Goal: Communication & Community: Answer question/provide support

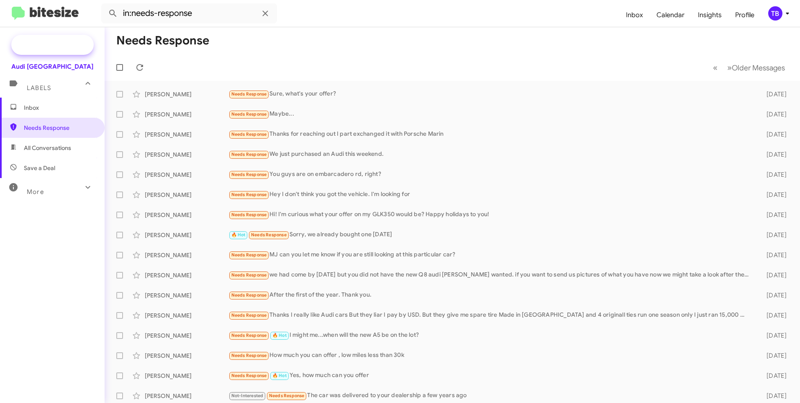
click at [59, 49] on span "Special Campaign" at bounding box center [61, 45] width 51 height 8
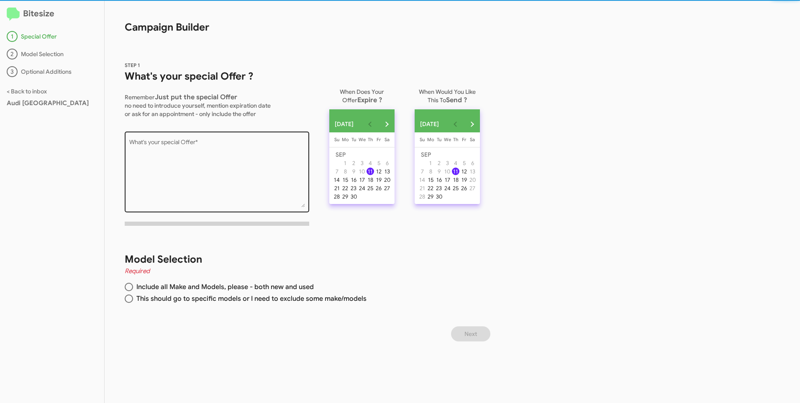
click at [165, 144] on textarea "What's your special Offer *" at bounding box center [217, 173] width 176 height 68
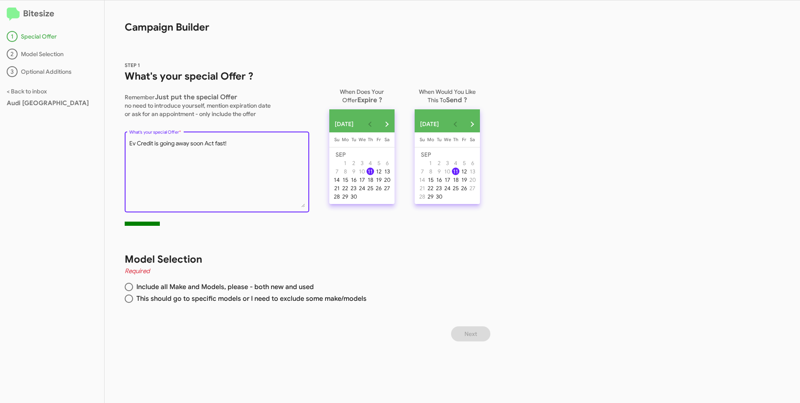
click at [205, 143] on textarea "What's your special Offer *" at bounding box center [217, 173] width 176 height 68
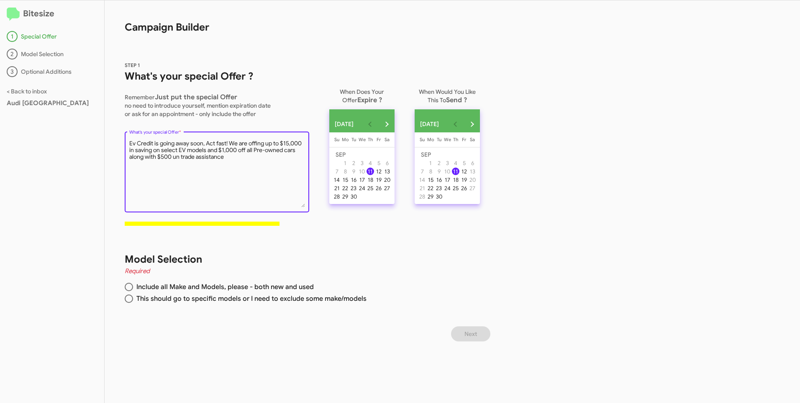
click at [176, 157] on textarea "What's your special Offer *" at bounding box center [217, 173] width 176 height 68
type textarea "Ev Credit is going away soon, Act fast! We are offing up to $15,000 in saving o…"
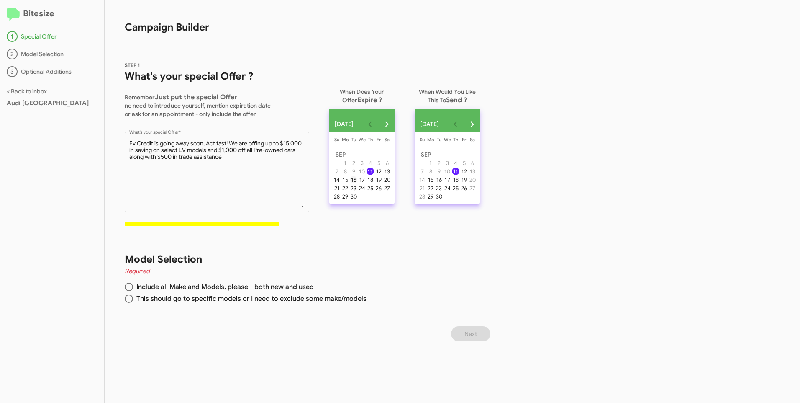
click at [356, 183] on div "16" at bounding box center [354, 180] width 8 height 8
click at [131, 291] on mat-radio-button "Include all Make and Models, please - both new and used" at bounding box center [299, 288] width 349 height 12
click at [131, 288] on span at bounding box center [129, 286] width 8 height 8
click at [131, 288] on input "Include all Make and Models, please - both new and used" at bounding box center [129, 286] width 8 height 8
radio input "true"
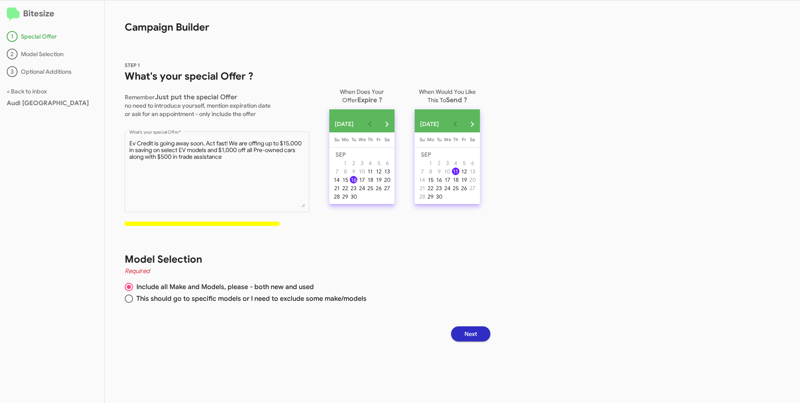
click at [477, 337] on span "Next" at bounding box center [470, 333] width 13 height 15
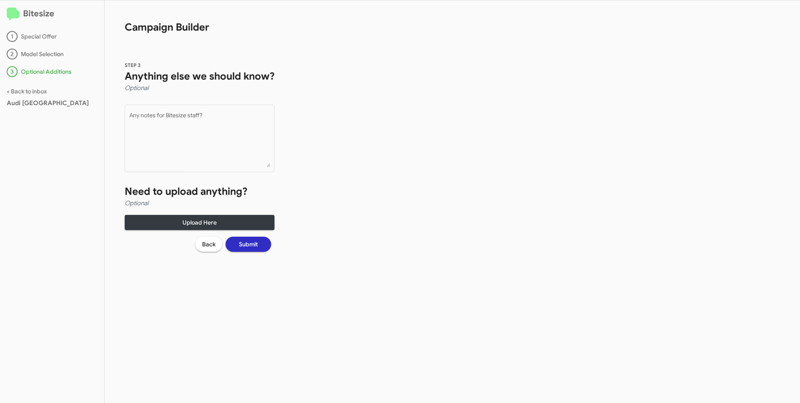
click at [244, 243] on span "Submit" at bounding box center [248, 243] width 19 height 15
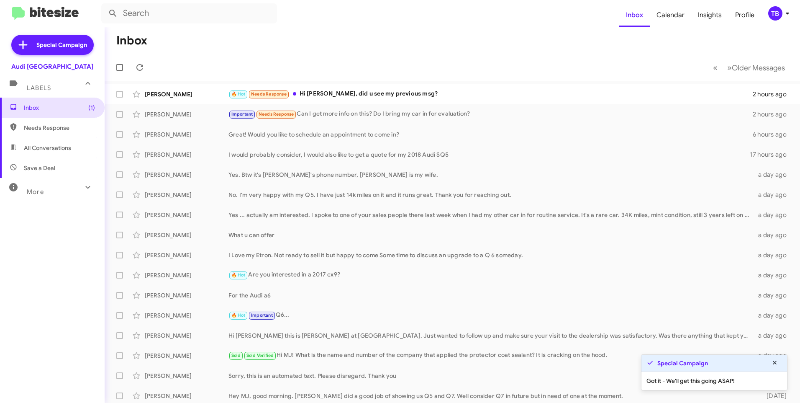
click at [36, 129] on span "Needs Response" at bounding box center [59, 127] width 71 height 8
type input "in:needs-response"
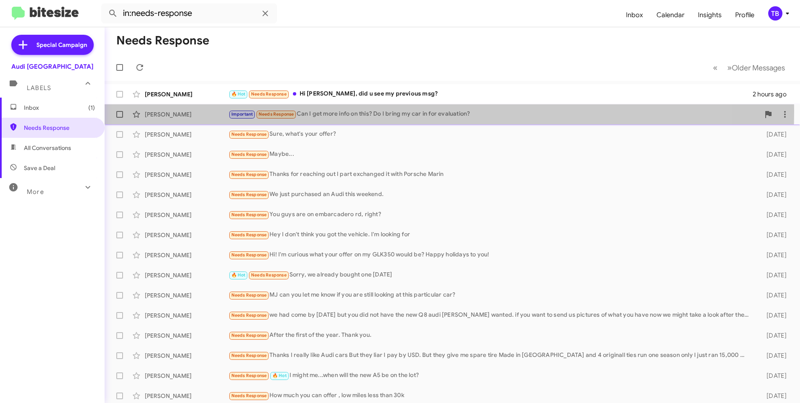
click at [391, 111] on div "Important Needs Response Can I get more info on this? Do I bring my car in for …" at bounding box center [493, 114] width 531 height 10
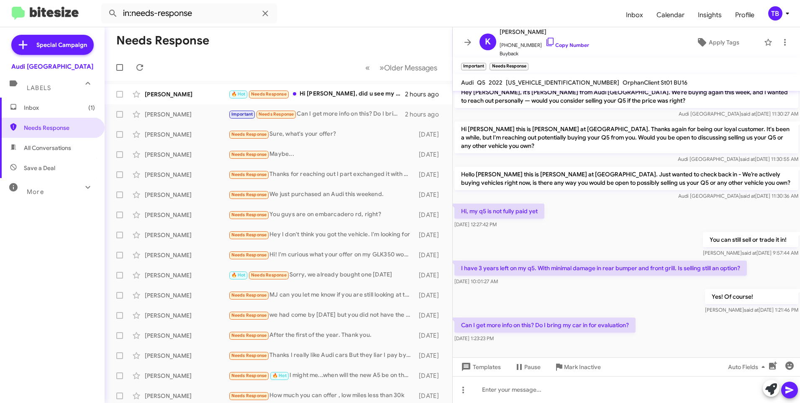
scroll to position [172, 0]
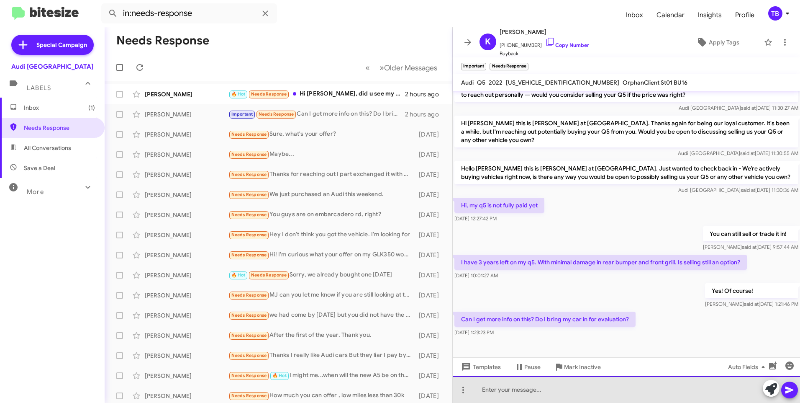
click at [545, 392] on div at bounding box center [626, 389] width 347 height 27
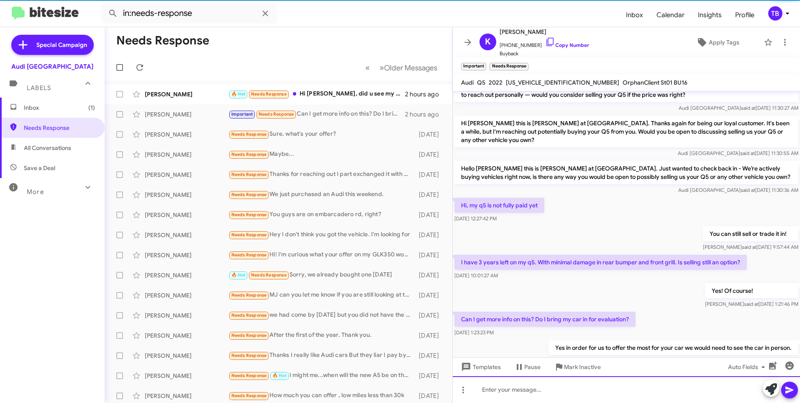
scroll to position [0, 0]
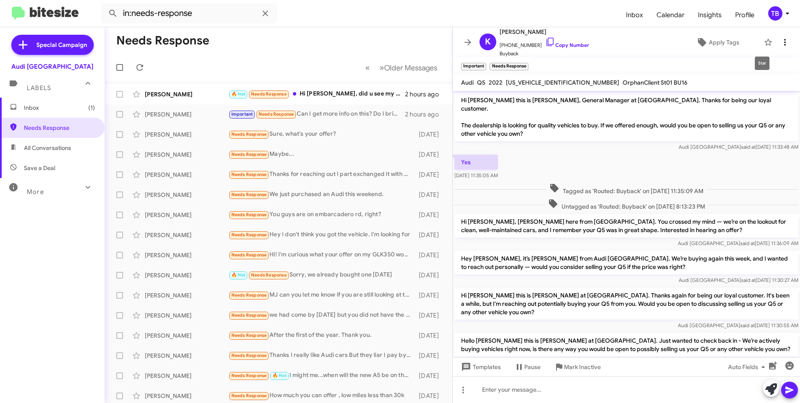
click at [780, 40] on icon at bounding box center [785, 42] width 10 height 10
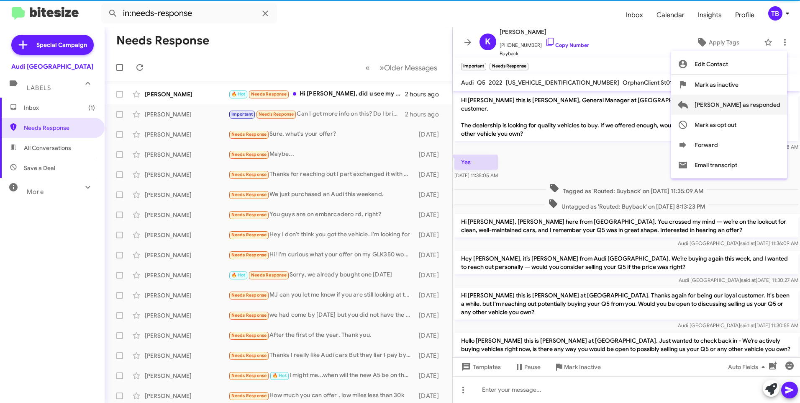
click at [745, 109] on span "[PERSON_NAME] as responded" at bounding box center [738, 105] width 86 height 20
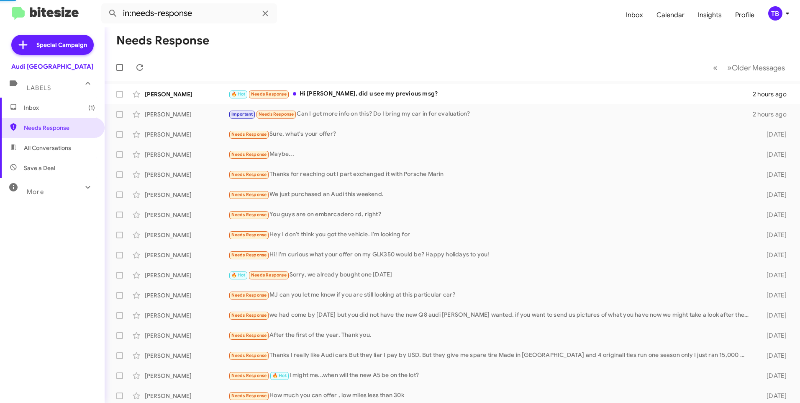
click at [400, 80] on mat-toolbar-row "« Previous » Next Older Messages" at bounding box center [452, 67] width 695 height 27
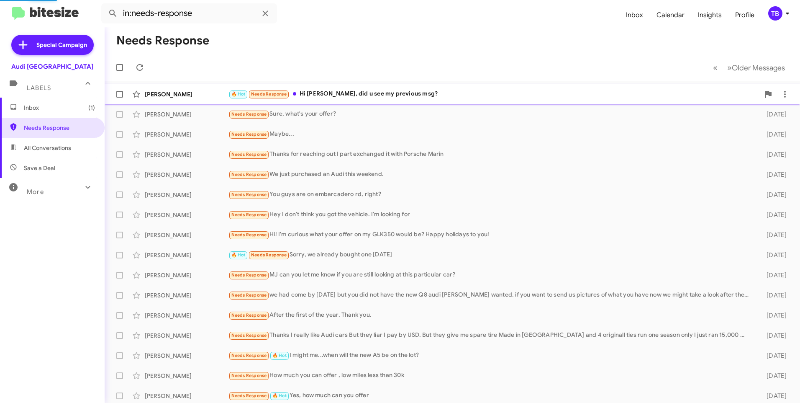
click at [399, 87] on div "[PERSON_NAME] 🔥 Hot Needs Response Hi MJ, did u see my previous msg? 2 hours ago" at bounding box center [452, 94] width 682 height 17
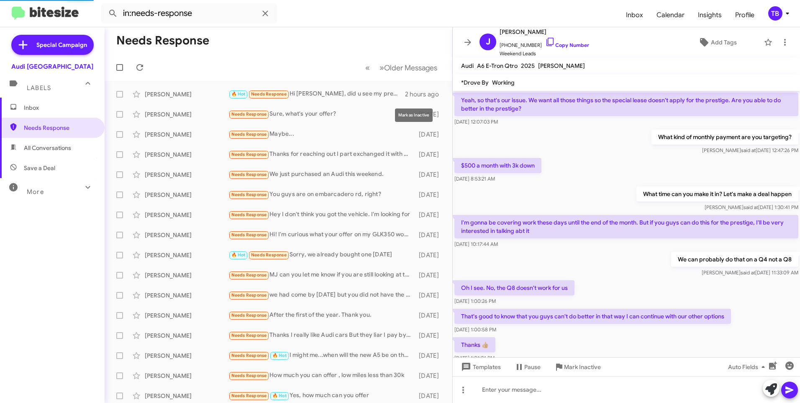
scroll to position [470, 0]
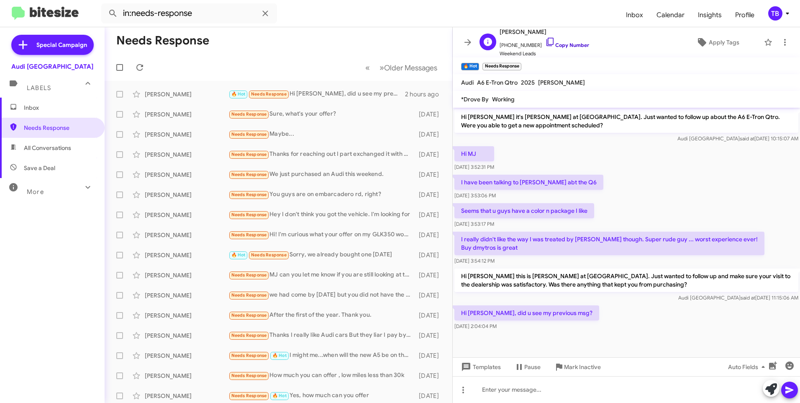
click at [545, 42] on icon at bounding box center [550, 42] width 10 height 10
click at [782, 48] on button at bounding box center [785, 42] width 17 height 17
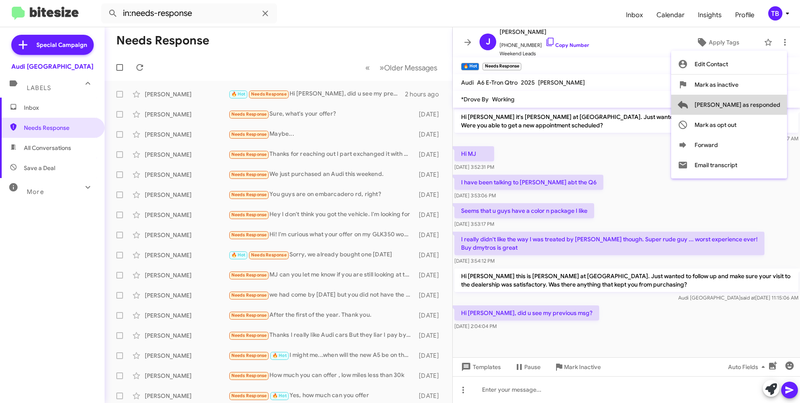
click at [774, 100] on span "[PERSON_NAME] as responded" at bounding box center [738, 105] width 86 height 20
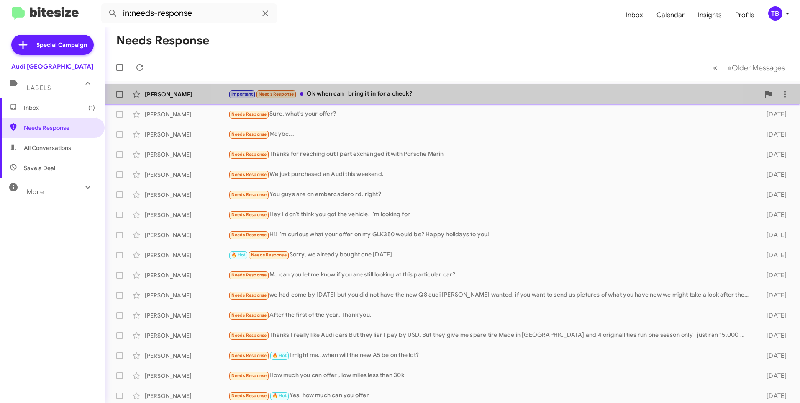
click at [464, 93] on div "Important Needs Response Ok when can I bring it in for a check?" at bounding box center [493, 94] width 531 height 10
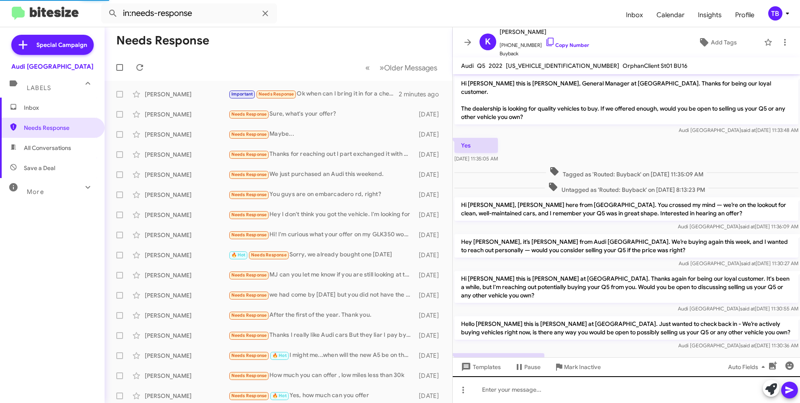
scroll to position [216, 0]
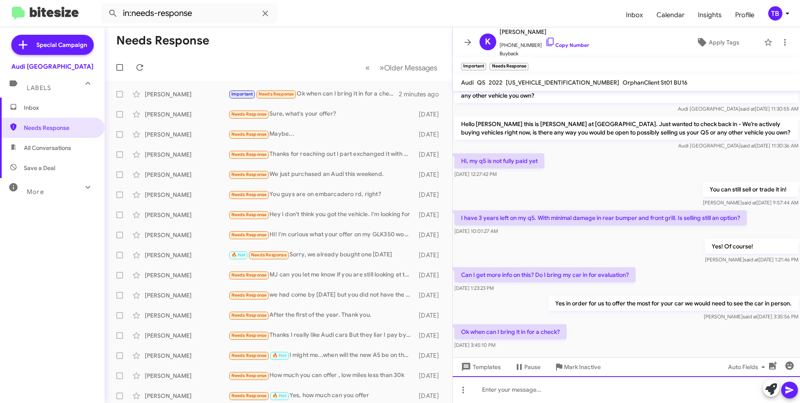
click at [537, 386] on div at bounding box center [626, 389] width 347 height 27
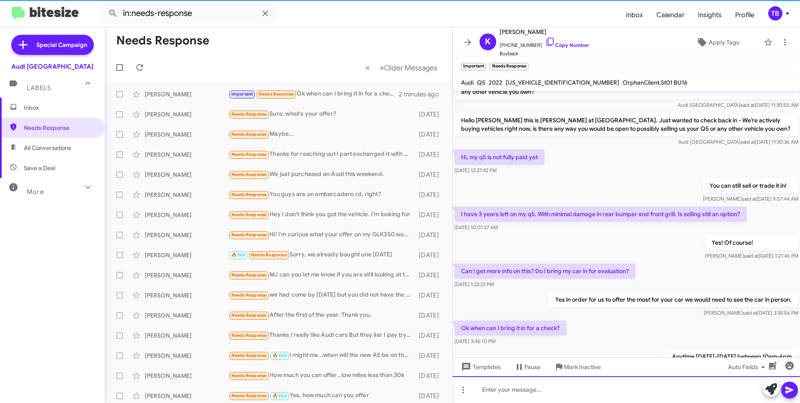
scroll to position [264, 0]
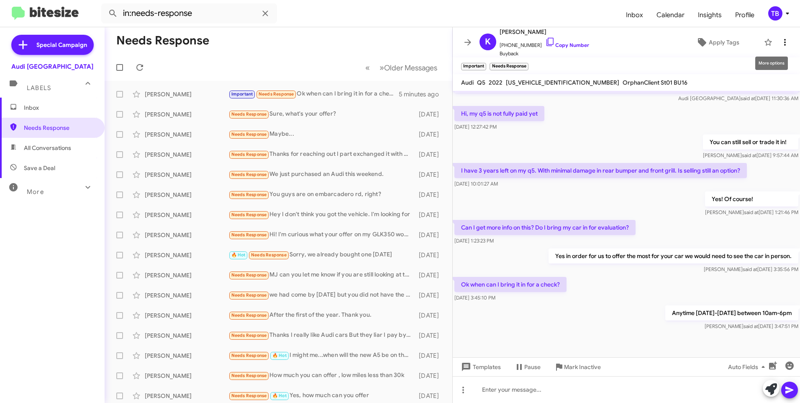
click at [783, 44] on icon at bounding box center [785, 42] width 10 height 10
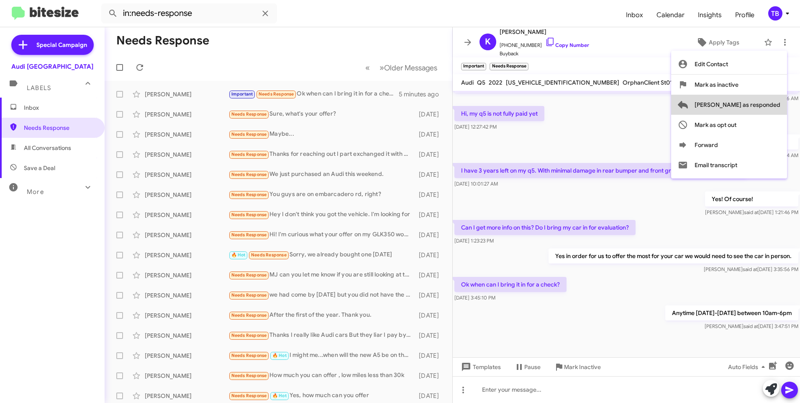
click at [766, 103] on span "[PERSON_NAME] as responded" at bounding box center [738, 105] width 86 height 20
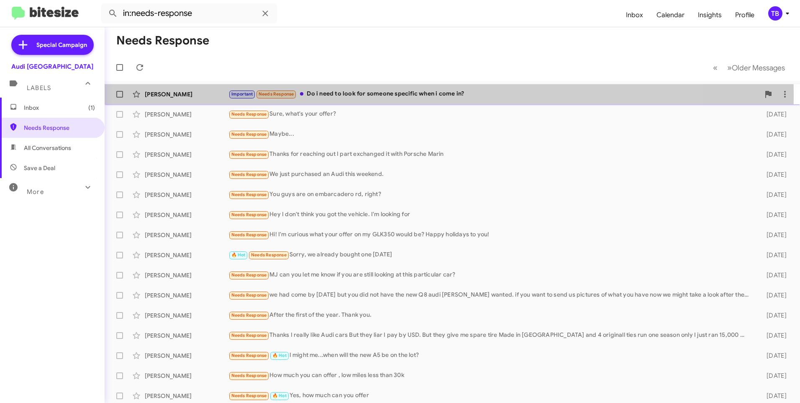
click at [376, 95] on div "Important Needs Response Do i need to look for someone specific when i come in?" at bounding box center [493, 94] width 531 height 10
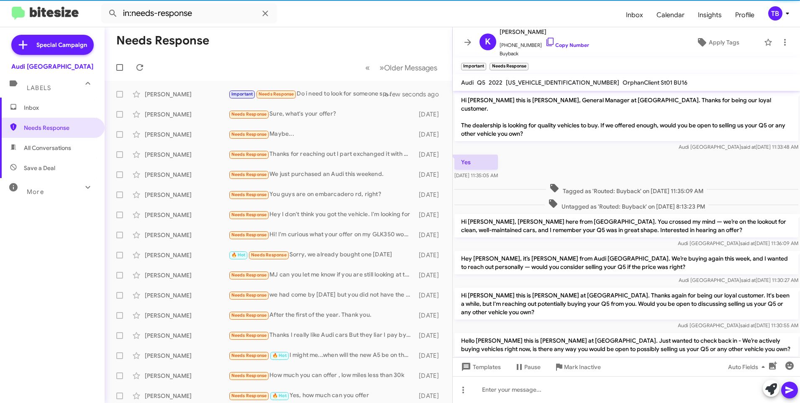
scroll to position [277, 0]
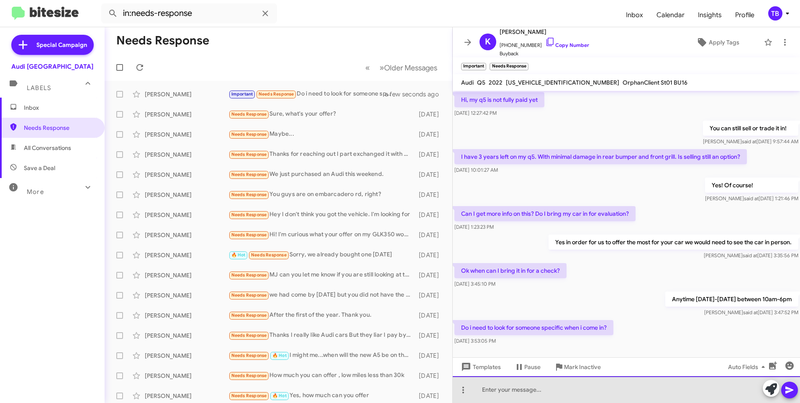
click at [520, 397] on div at bounding box center [626, 389] width 347 height 27
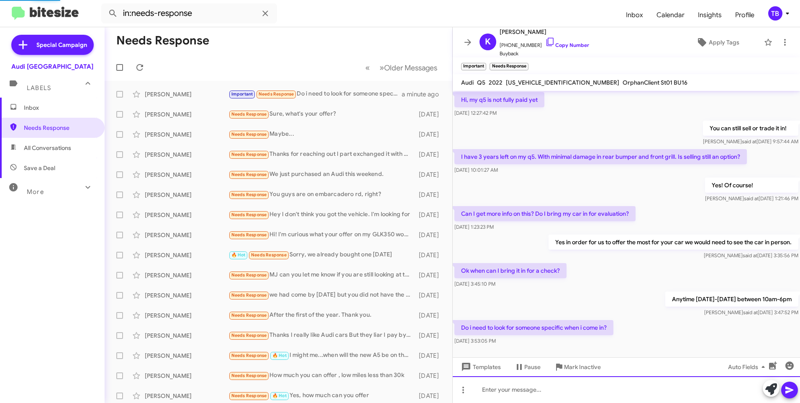
scroll to position [0, 0]
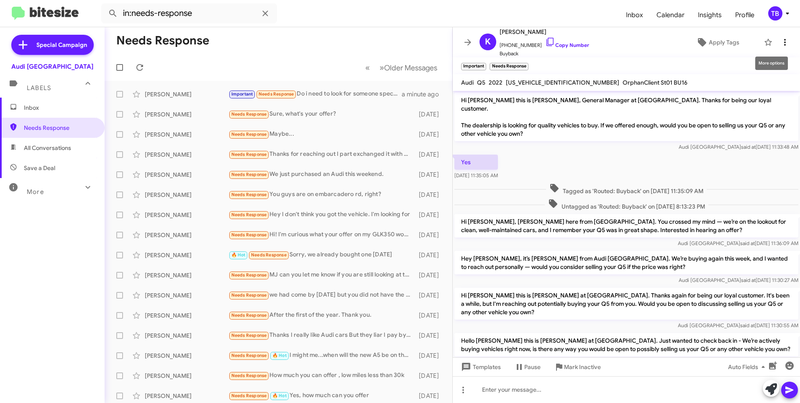
click at [780, 38] on icon at bounding box center [785, 42] width 10 height 10
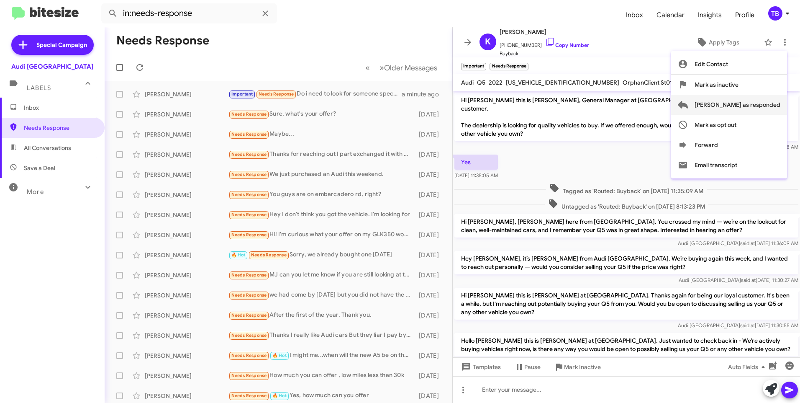
click at [765, 102] on span "[PERSON_NAME] as responded" at bounding box center [738, 105] width 86 height 20
